Goal: Register for event/course

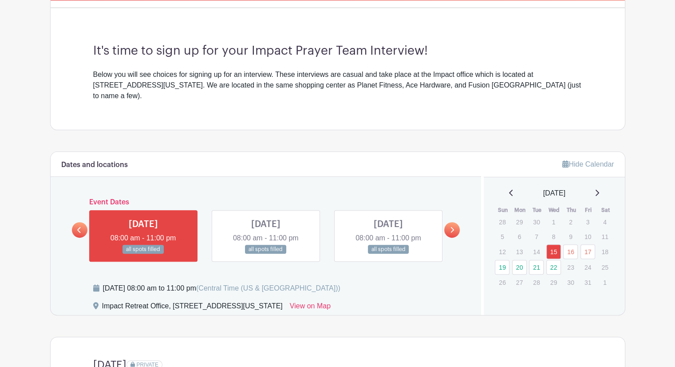
scroll to position [302, 0]
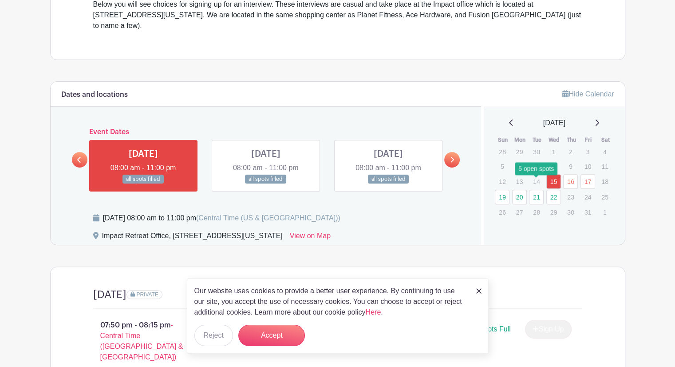
click at [538, 190] on link "21" at bounding box center [536, 197] width 15 height 15
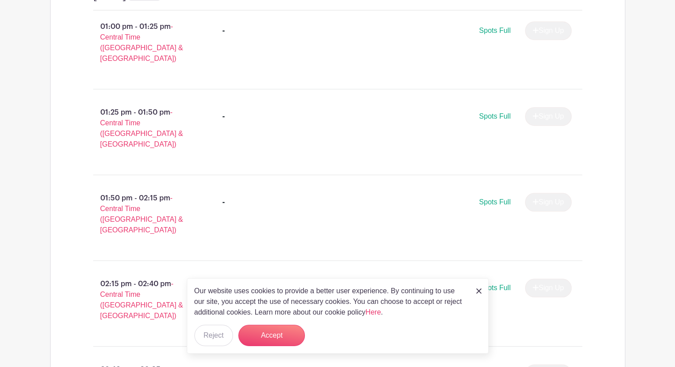
scroll to position [607, 0]
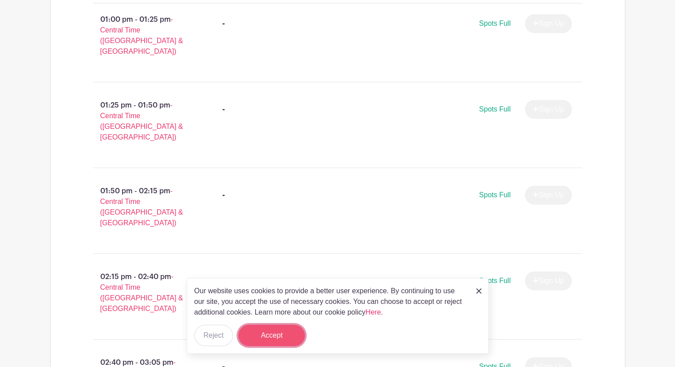
click at [256, 333] on button "Accept" at bounding box center [271, 334] width 67 height 21
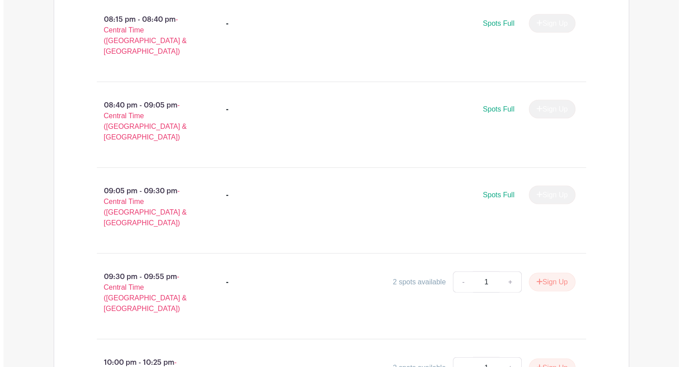
scroll to position [1895, 0]
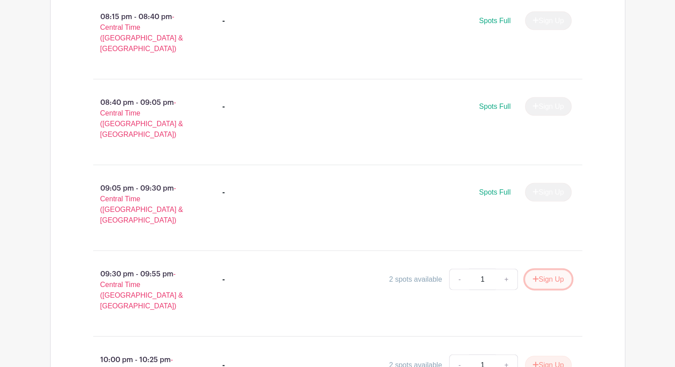
click at [544, 270] on button "Sign Up" at bounding box center [548, 279] width 47 height 19
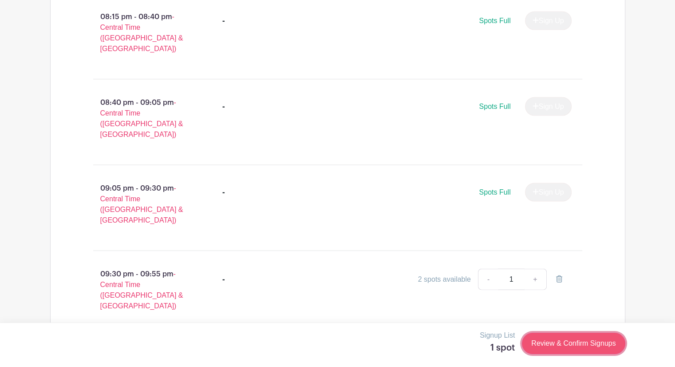
click at [573, 348] on link "Review & Confirm Signups" at bounding box center [573, 342] width 103 height 21
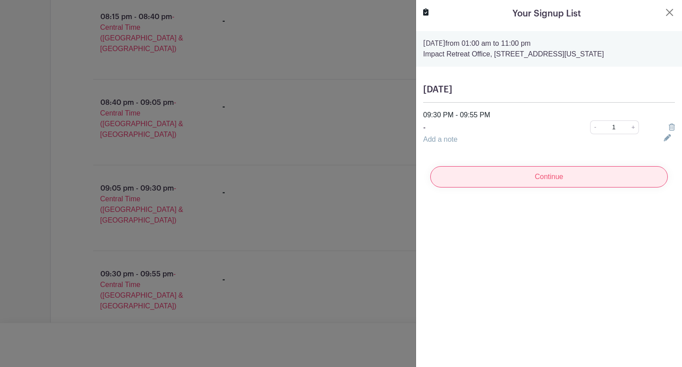
click at [553, 185] on input "Continue" at bounding box center [548, 176] width 237 height 21
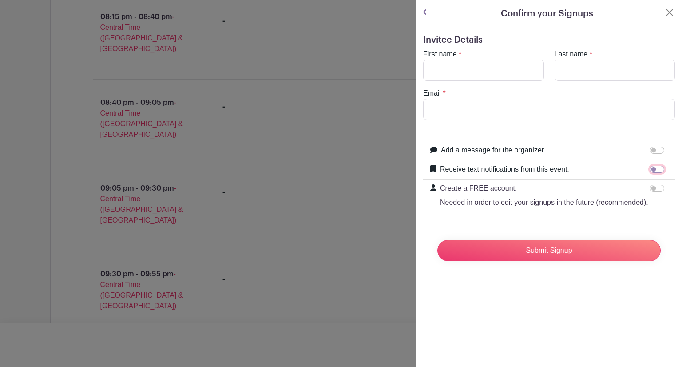
click at [651, 170] on input "Receive text notifications from this event." at bounding box center [657, 169] width 14 height 7
checkbox input "true"
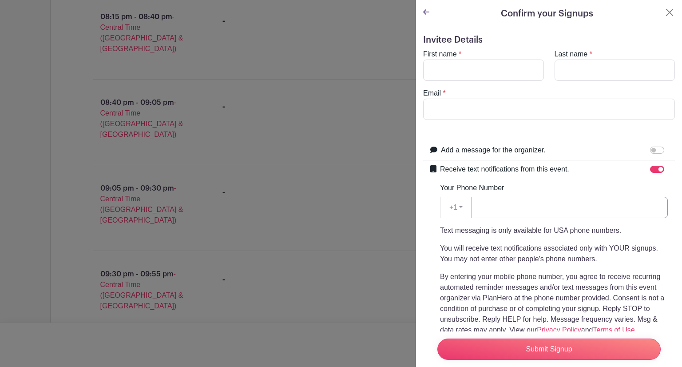
click at [538, 206] on input "Your Phone Number" at bounding box center [569, 207] width 196 height 21
type input "2815086328"
type input "[PERSON_NAME]"
type input "[EMAIL_ADDRESS][DOMAIN_NAME]"
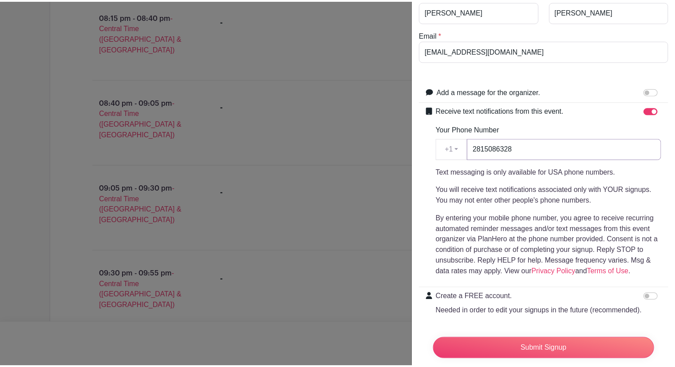
scroll to position [99, 0]
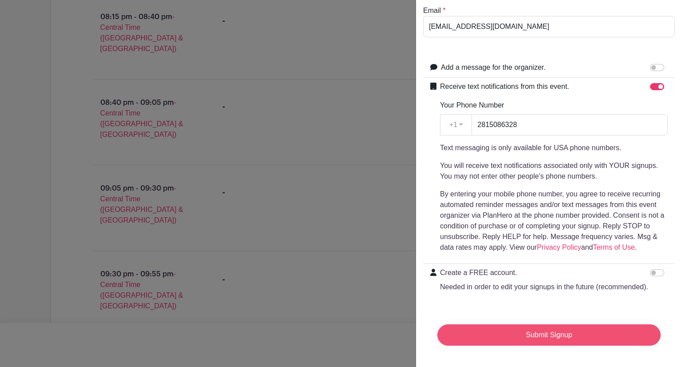
click at [545, 330] on input "Submit Signup" at bounding box center [548, 334] width 223 height 21
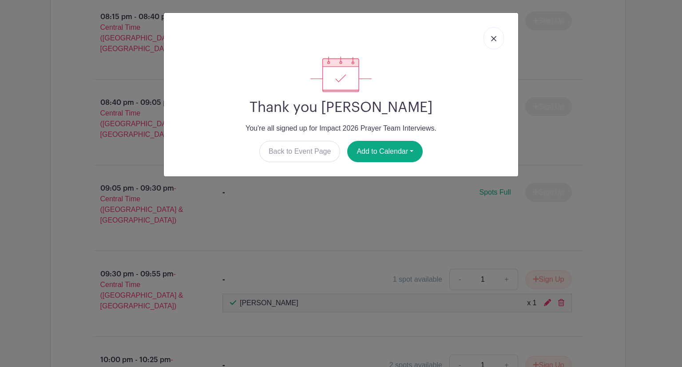
click at [502, 43] on link at bounding box center [493, 38] width 20 height 22
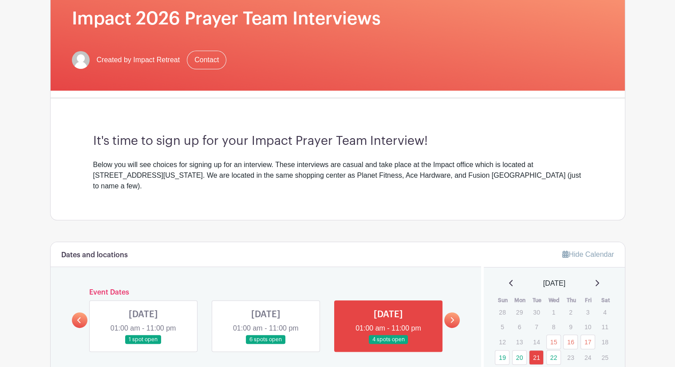
scroll to position [142, 0]
